Goal: Task Accomplishment & Management: Use online tool/utility

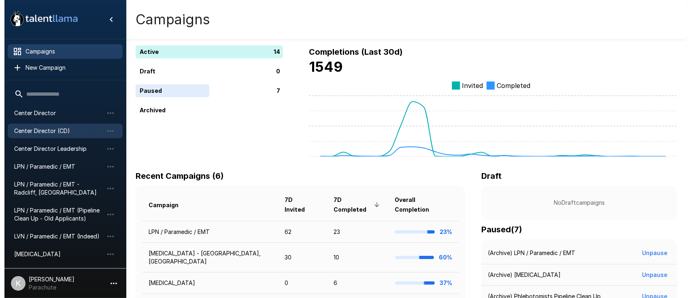
scroll to position [74, 0]
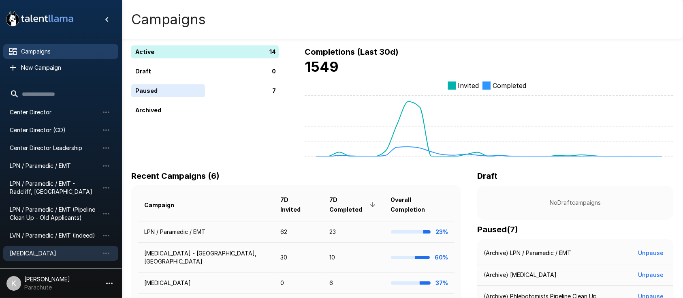
click at [16, 256] on span "[MEDICAL_DATA]" at bounding box center [54, 253] width 89 height 8
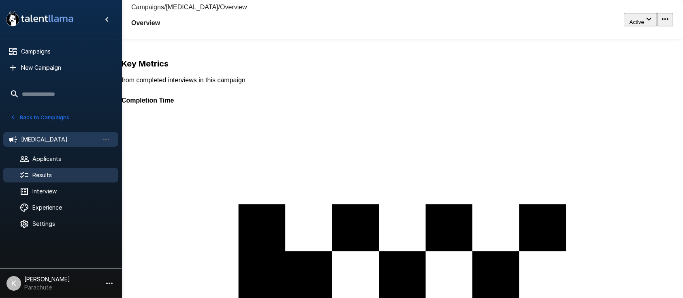
click at [53, 170] on div "Results" at bounding box center [60, 175] width 115 height 15
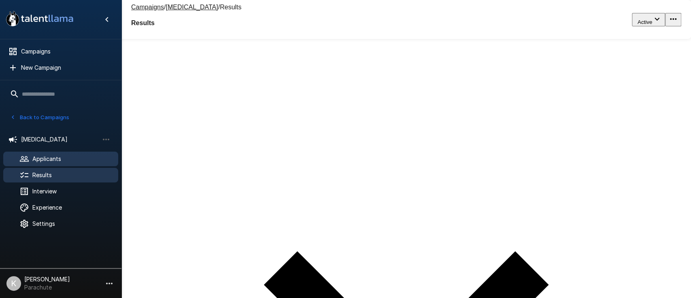
type input "******"
click at [39, 155] on span "Applicants" at bounding box center [71, 159] width 79 height 8
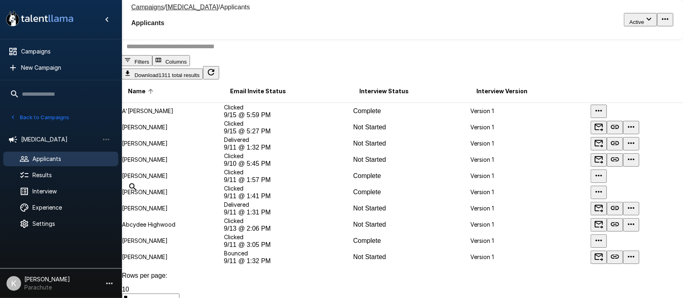
click at [172, 55] on input "text" at bounding box center [406, 46] width 571 height 17
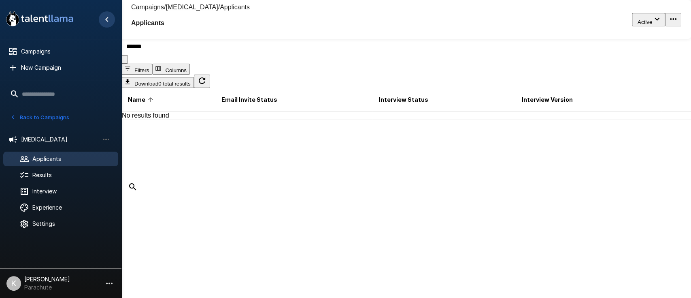
type input "******"
click at [104, 21] on icon "Hide menu" at bounding box center [107, 20] width 10 height 10
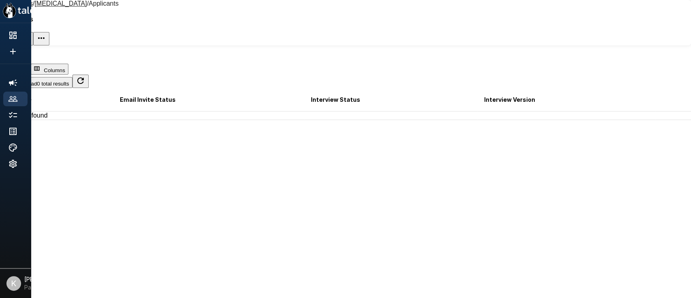
click at [10, 18] on icon "Show menu" at bounding box center [9, 10] width 13 height 15
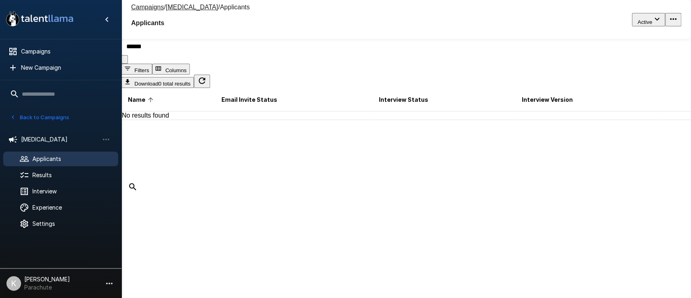
click at [28, 113] on button "Back to Campaigns" at bounding box center [39, 117] width 63 height 13
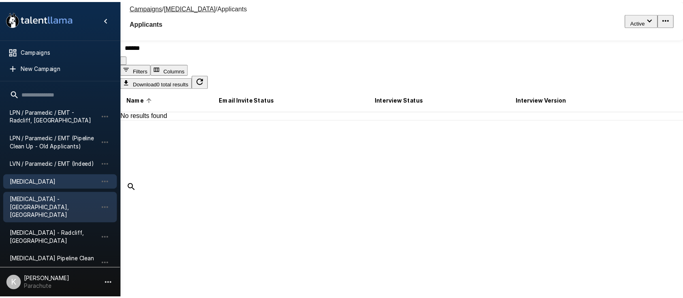
scroll to position [156, 0]
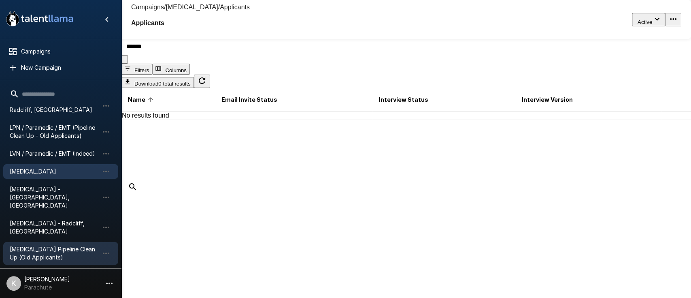
click at [21, 245] on span "[MEDICAL_DATA] Pipeline Clean Up (Old Applicants)" at bounding box center [54, 253] width 89 height 16
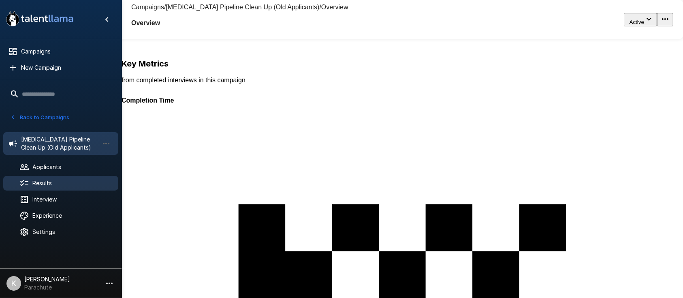
click at [57, 183] on span "Results" at bounding box center [71, 183] width 79 height 8
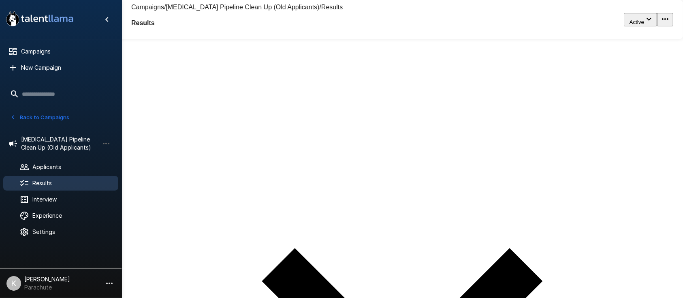
type input "******"
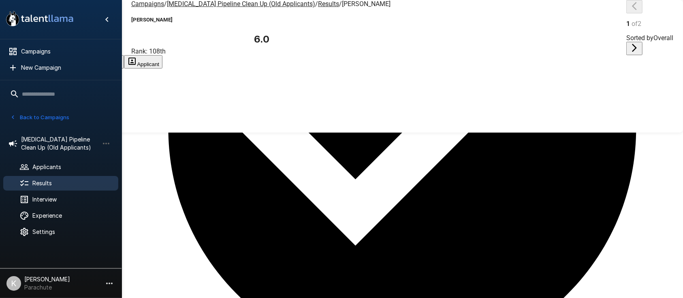
scroll to position [395, 0]
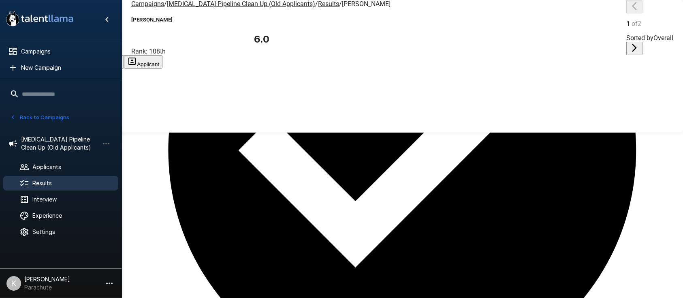
drag, startPoint x: 493, startPoint y: 118, endPoint x: 492, endPoint y: 133, distance: 15.1
drag, startPoint x: 488, startPoint y: 127, endPoint x: 487, endPoint y: 144, distance: 16.6
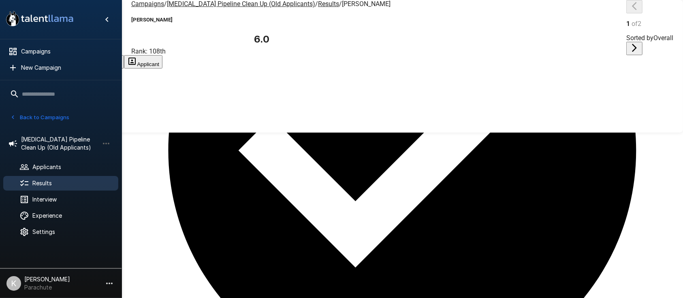
drag, startPoint x: 483, startPoint y: 131, endPoint x: 484, endPoint y: 149, distance: 17.5
click at [162, 55] on button "Applicant" at bounding box center [143, 61] width 38 height 13
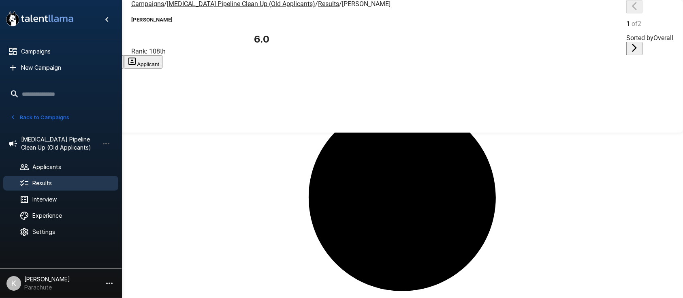
click at [81, 55] on button "Transcript" at bounding box center [61, 61] width 40 height 13
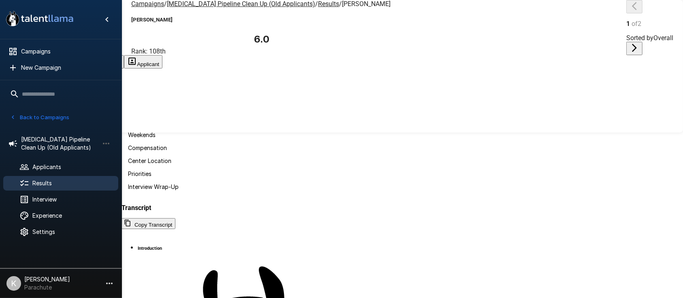
click at [41, 55] on button "Evaluation" at bounding box center [20, 61] width 41 height 13
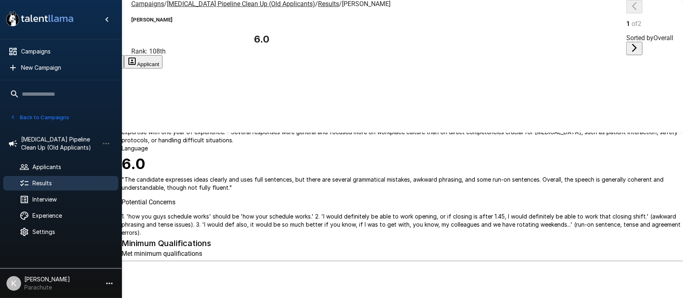
scroll to position [395, 0]
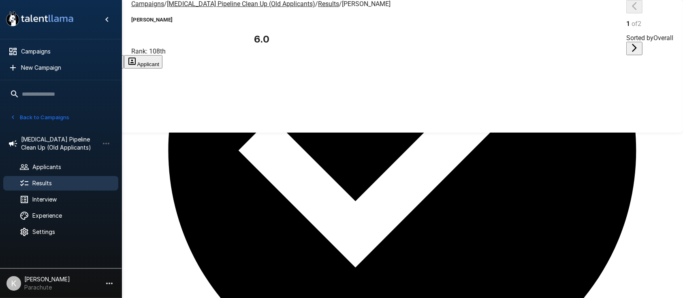
click at [191, 6] on span "[MEDICAL_DATA] Pipeline Clean Up (Old Applicants)" at bounding box center [241, 4] width 148 height 8
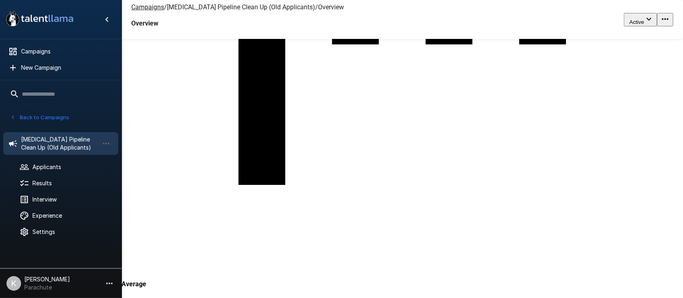
scroll to position [239, 0]
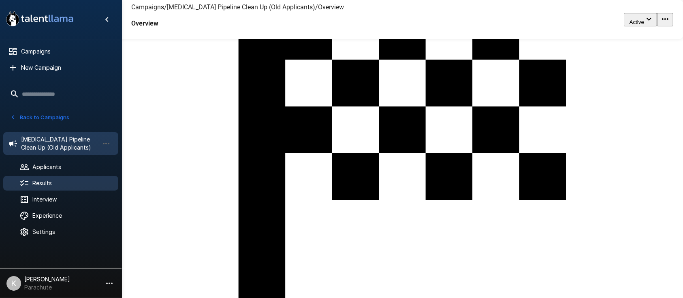
click at [51, 185] on span "Results" at bounding box center [71, 183] width 79 height 8
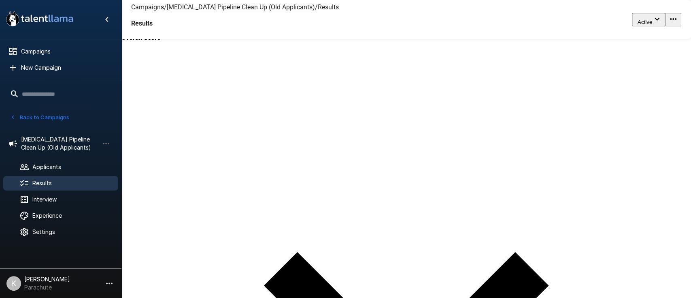
type input "*****"
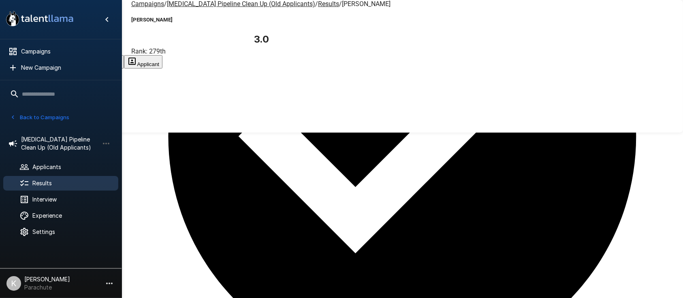
scroll to position [394, 0]
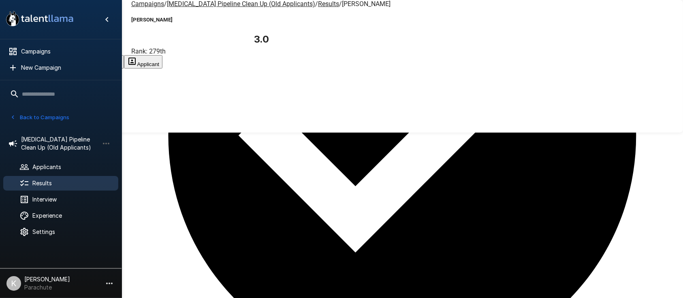
click at [318, 8] on u "Results" at bounding box center [328, 4] width 21 height 8
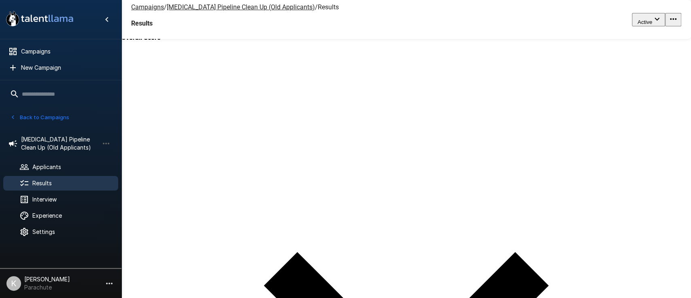
type input "******"
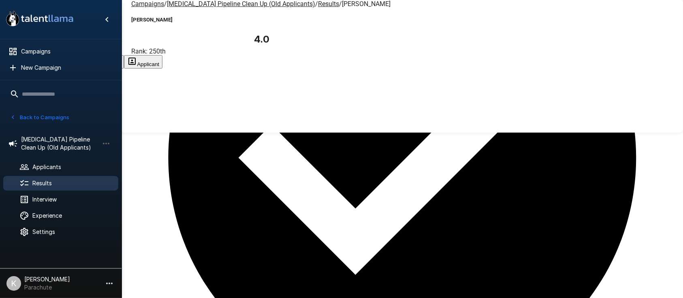
scroll to position [364, 0]
click at [318, 8] on u "Results" at bounding box center [328, 4] width 21 height 8
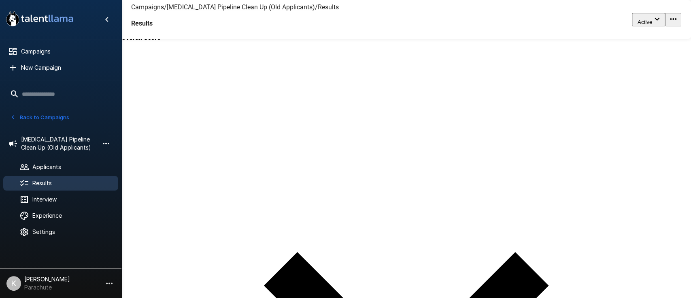
drag, startPoint x: 170, startPoint y: 160, endPoint x: 112, endPoint y: 146, distance: 59.8
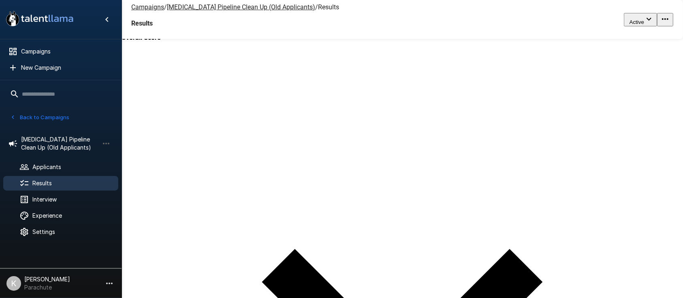
type input "******"
